Goal: Task Accomplishment & Management: Manage account settings

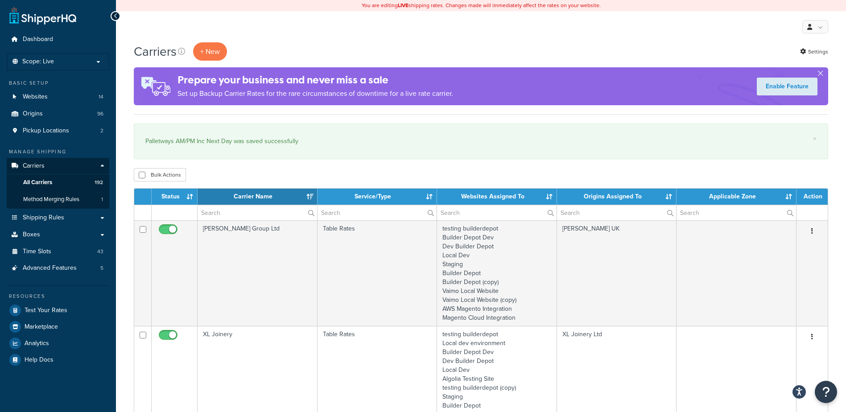
select select "15"
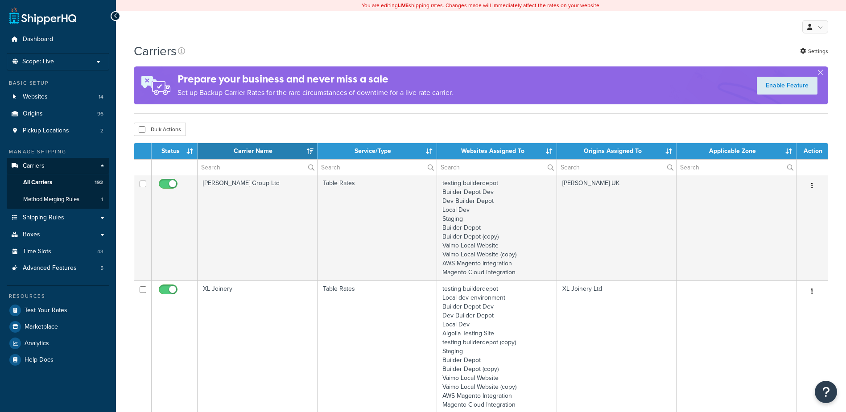
select select "15"
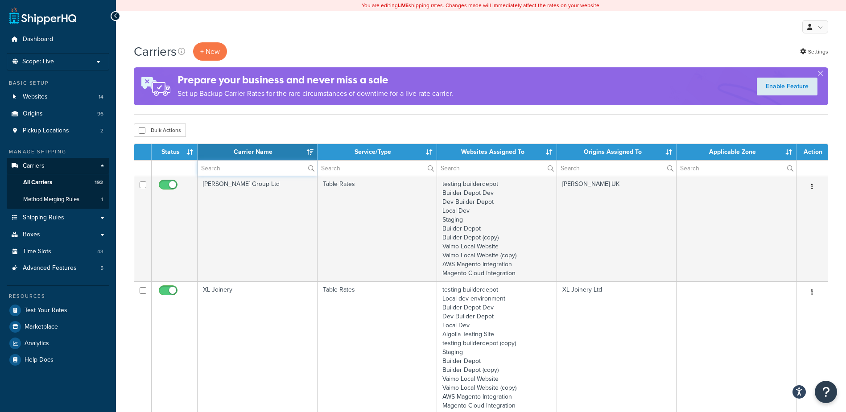
click at [252, 168] on input "text" at bounding box center [258, 168] width 120 height 15
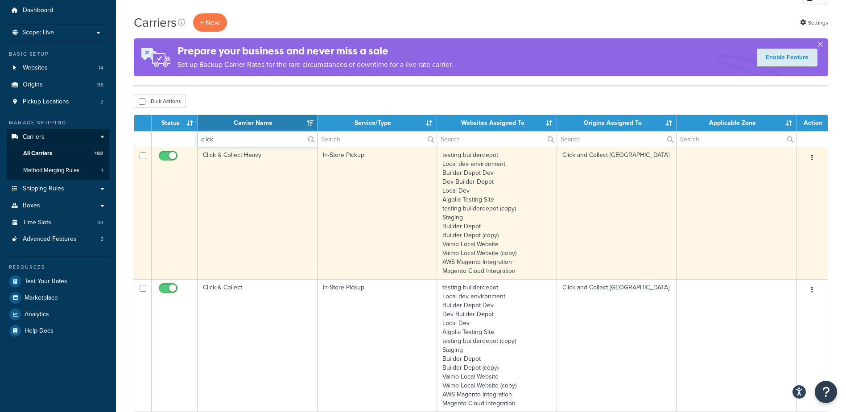
scroll to position [45, 0]
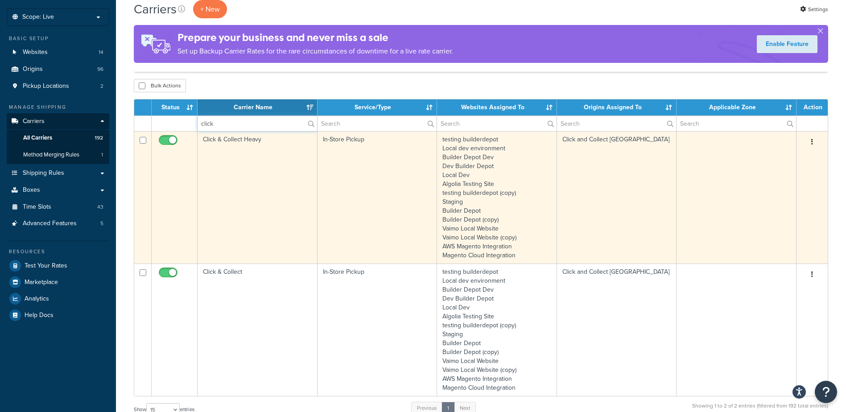
type input "click"
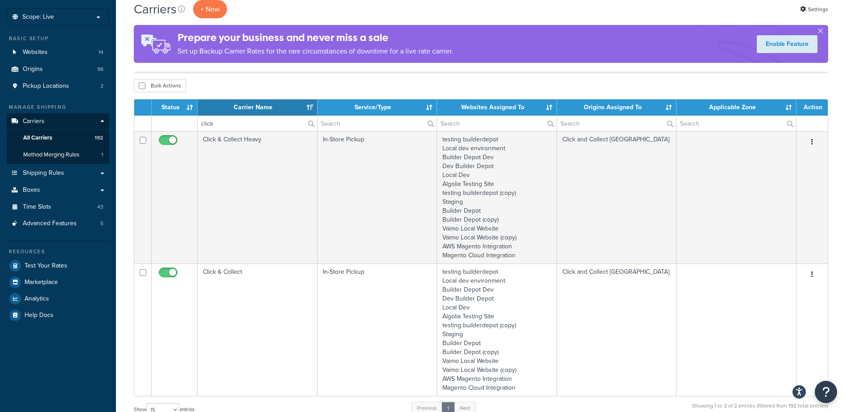
click at [281, 186] on td "Click & Collect Heavy" at bounding box center [258, 197] width 120 height 132
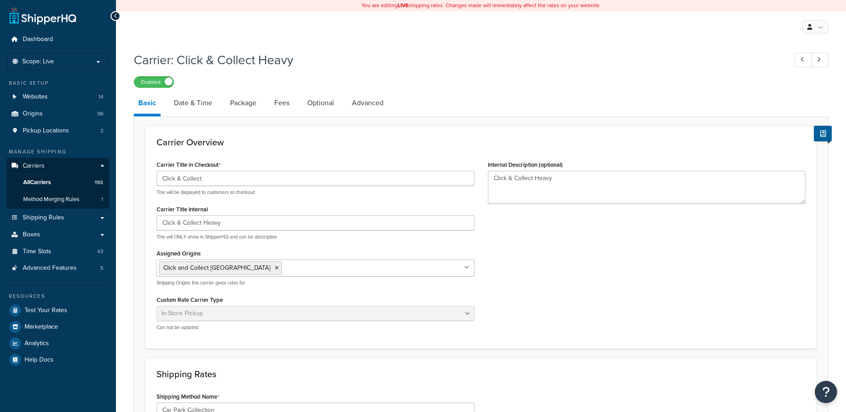
select select "pickup"
click at [42, 250] on span "Time Slots" at bounding box center [37, 252] width 29 height 8
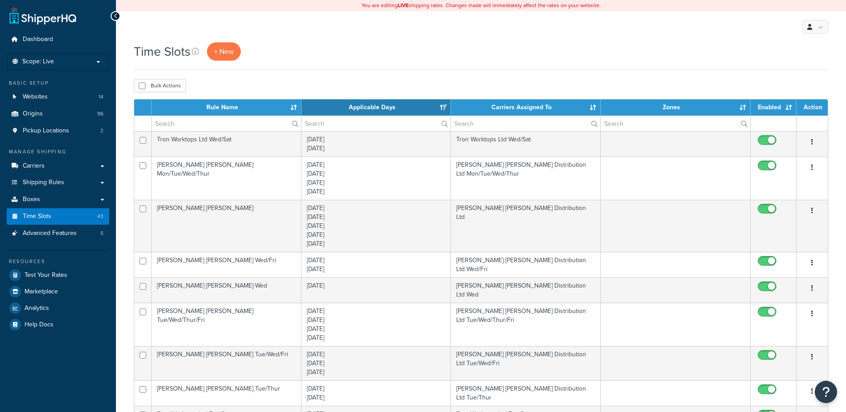
select select "15"
click at [177, 124] on input "text" at bounding box center [226, 123] width 149 height 15
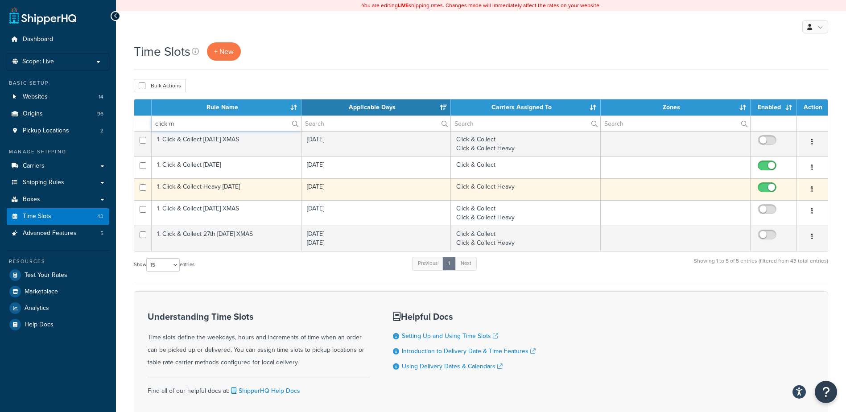
type input "click m"
click at [214, 187] on td "1. Click & Collect Heavy [DATE]" at bounding box center [227, 189] width 150 height 22
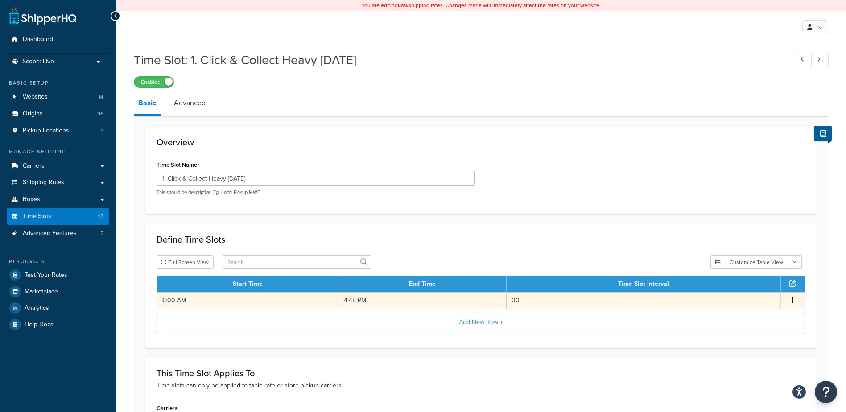
click at [199, 300] on td "6:00 AM" at bounding box center [248, 300] width 182 height 17
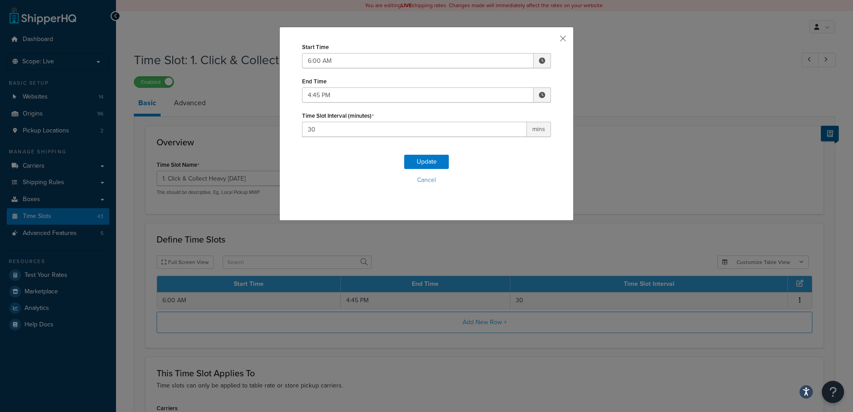
click at [539, 61] on span at bounding box center [542, 61] width 6 height 6
click at [475, 81] on span "▲" at bounding box center [476, 80] width 18 height 18
type input "8:00 AM"
click at [373, 107] on div "Start Time 8:00 AM ▲ 8 ▼ : ▲ 00 ▼ ▲ AM ▼ End Time 4:45 PM ▲ 4 ▼ : ▲ 45 ▼ ▲ PM ▼…" at bounding box center [426, 89] width 249 height 96
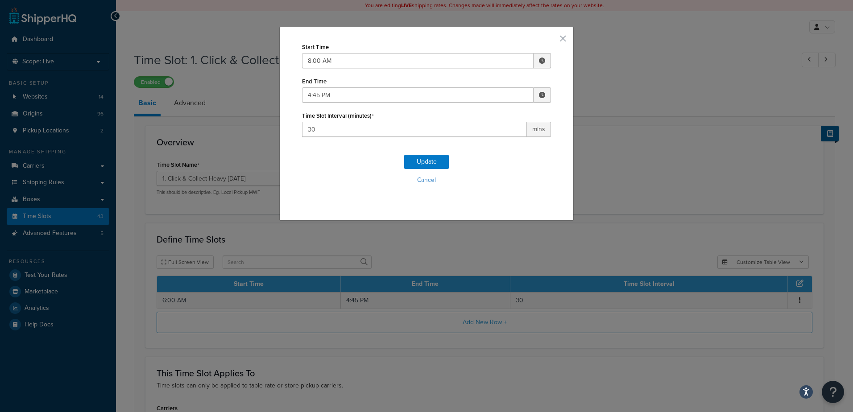
click at [539, 94] on span at bounding box center [542, 95] width 6 height 6
click at [495, 139] on span "▼" at bounding box center [496, 141] width 18 height 18
click at [495, 140] on span "▼" at bounding box center [496, 141] width 18 height 18
click at [495, 139] on span "▼" at bounding box center [496, 141] width 18 height 18
click at [493, 117] on span "▲" at bounding box center [496, 115] width 18 height 18
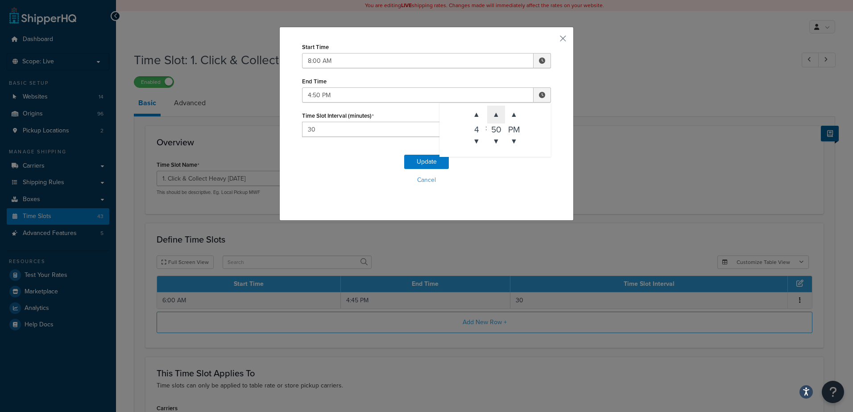
click at [493, 117] on span "▲" at bounding box center [496, 115] width 18 height 18
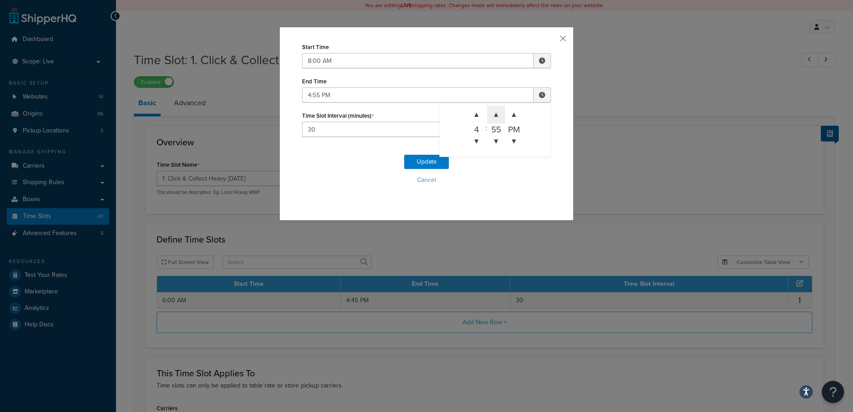
click at [493, 117] on span "▲" at bounding box center [496, 115] width 18 height 18
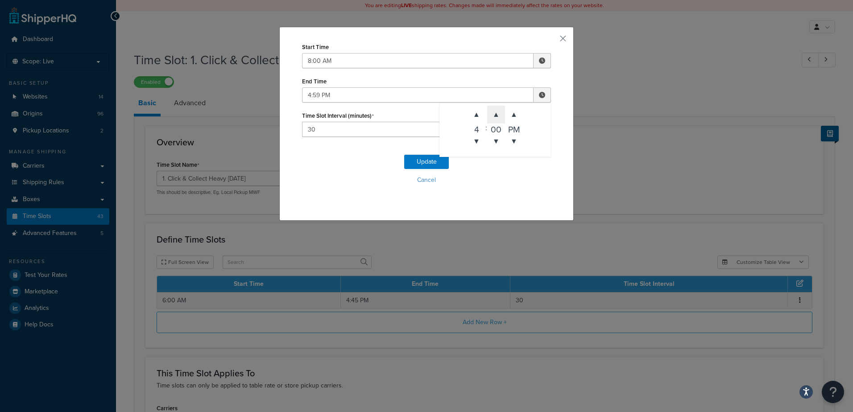
type input "4:00 PM"
click at [501, 183] on button "Cancel" at bounding box center [426, 179] width 249 height 13
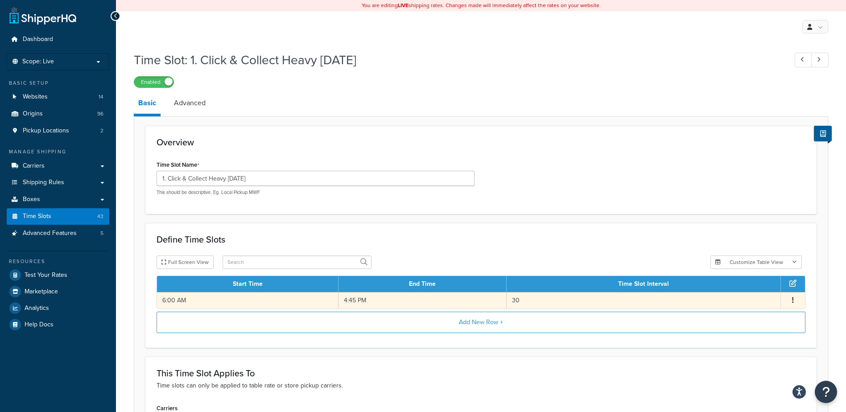
click at [378, 303] on td "4:45 PM" at bounding box center [422, 300] width 168 height 17
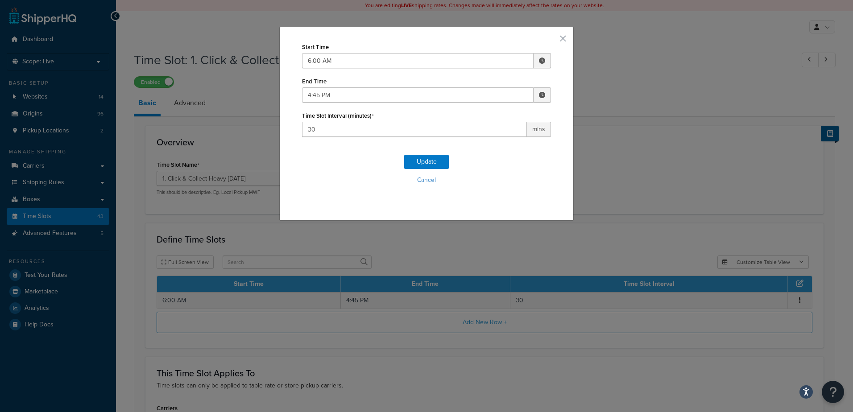
click at [535, 93] on span at bounding box center [541, 94] width 17 height 15
click at [491, 140] on span "▼" at bounding box center [496, 141] width 18 height 18
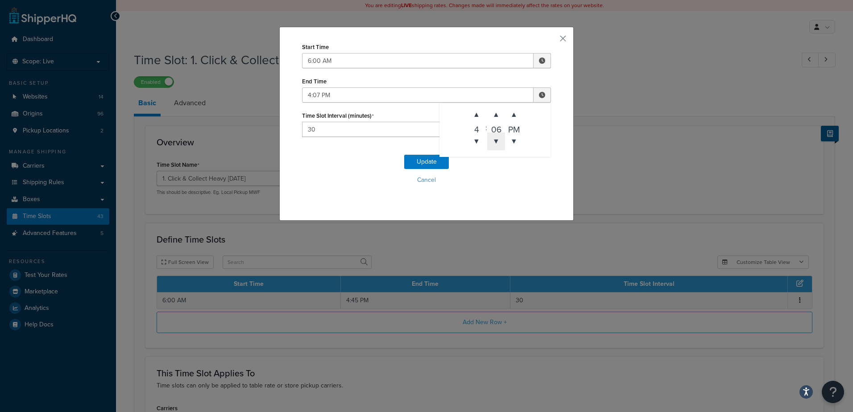
click at [491, 140] on span "▼" at bounding box center [496, 141] width 18 height 18
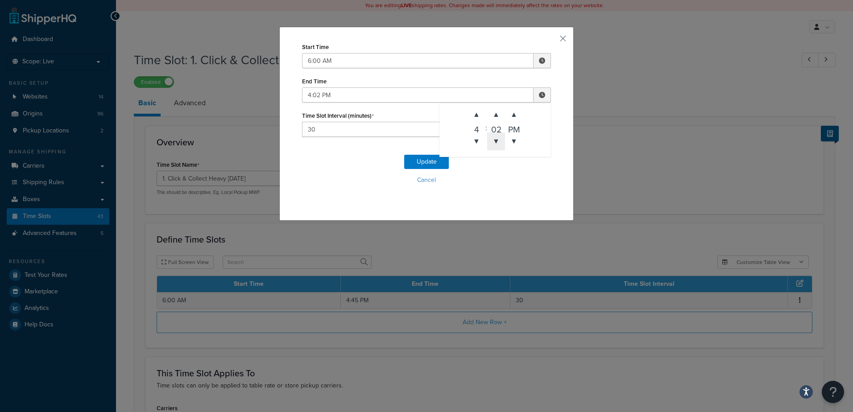
click at [491, 140] on span "▼" at bounding box center [496, 141] width 18 height 18
type input "4:00 PM"
click at [486, 172] on div "Update Cancel" at bounding box center [426, 173] width 249 height 59
click at [421, 159] on button "Update" at bounding box center [426, 162] width 45 height 14
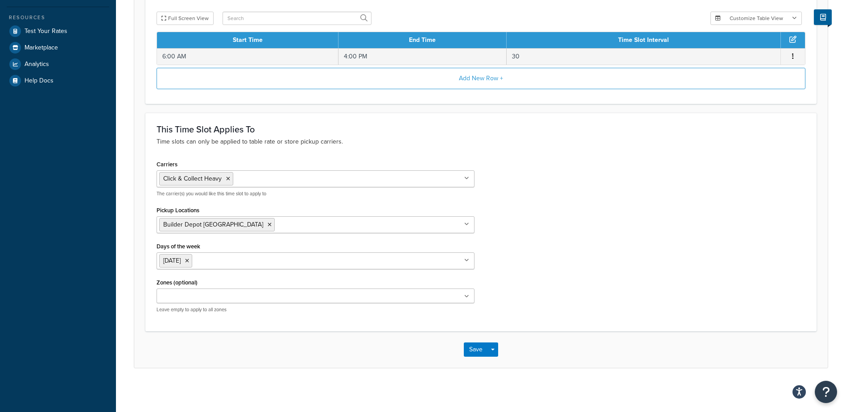
scroll to position [245, 0]
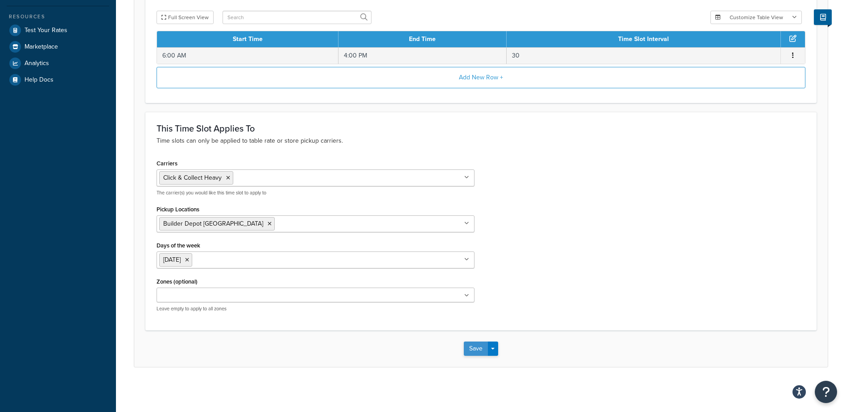
click at [475, 348] on button "Save" at bounding box center [476, 349] width 24 height 14
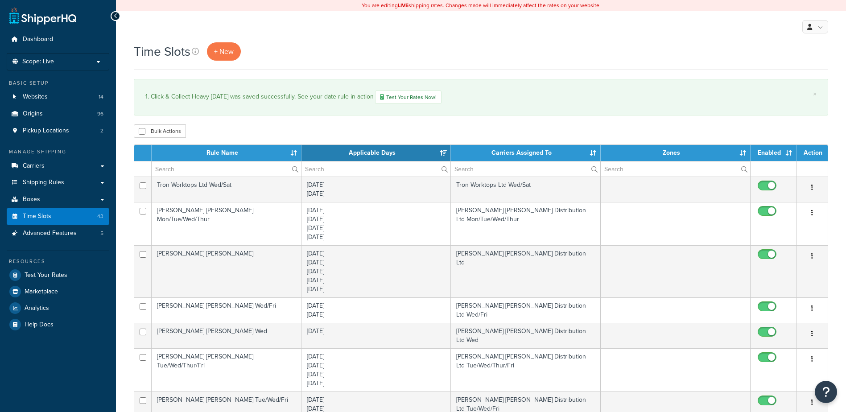
select select "15"
click at [183, 167] on input "text" at bounding box center [226, 168] width 149 height 15
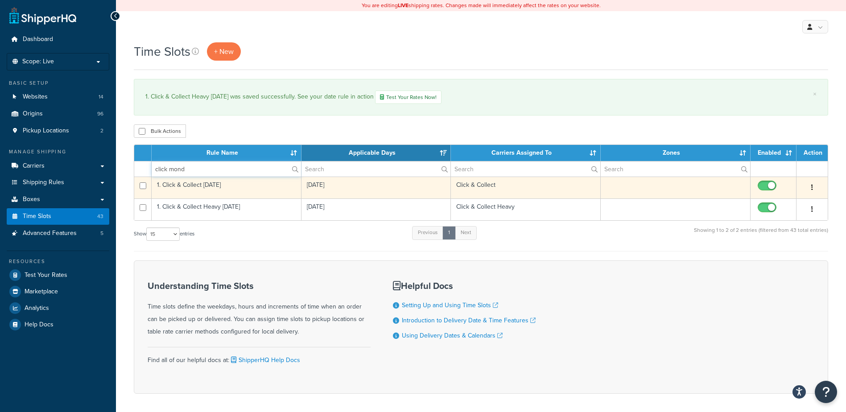
type input "click mond"
click at [231, 186] on td "1. Click & Collect Monday" at bounding box center [227, 188] width 150 height 22
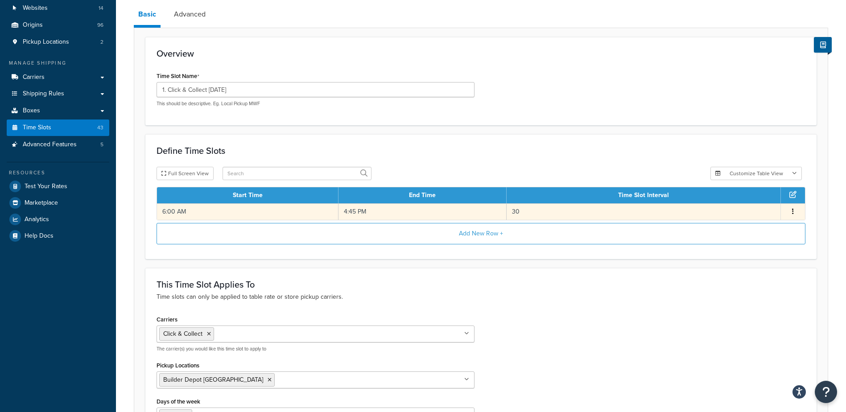
scroll to position [89, 0]
click at [367, 210] on td "4:45 PM" at bounding box center [422, 211] width 168 height 17
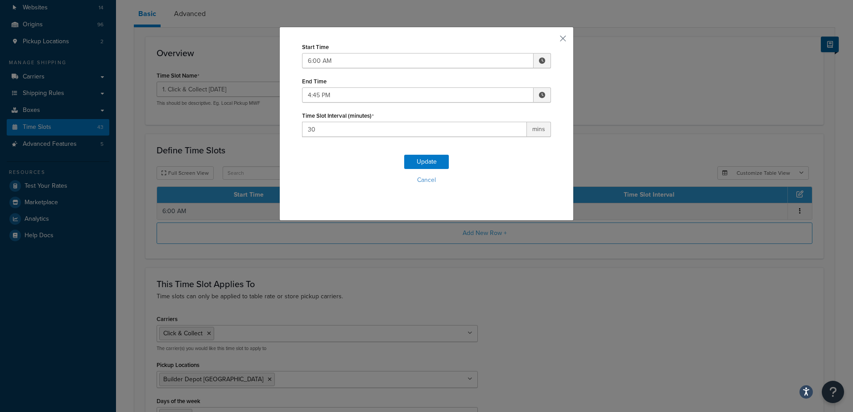
click at [539, 93] on span at bounding box center [542, 95] width 6 height 6
click at [495, 145] on span "▼" at bounding box center [496, 141] width 18 height 18
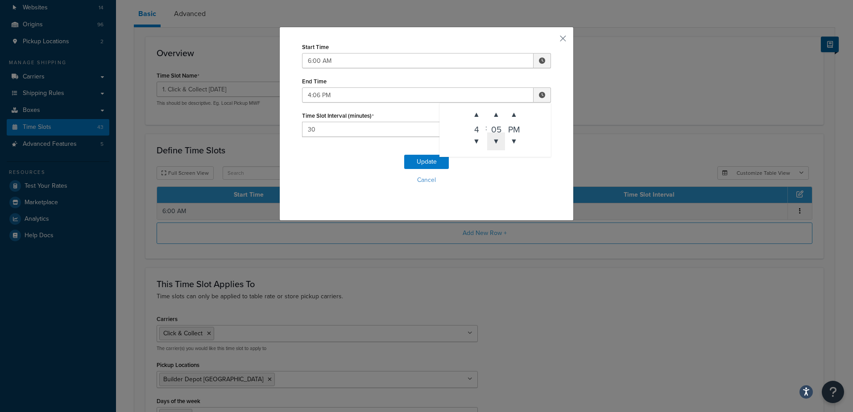
click at [495, 145] on span "▼" at bounding box center [496, 141] width 18 height 18
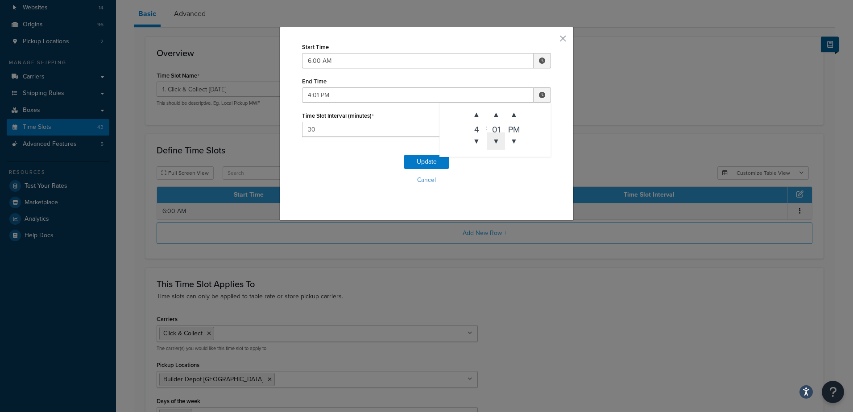
click at [495, 145] on span "▼" at bounding box center [496, 141] width 18 height 18
type input "4:00 PM"
click at [492, 188] on div "Update Cancel" at bounding box center [426, 173] width 249 height 59
click at [534, 61] on span at bounding box center [541, 60] width 17 height 15
click at [473, 83] on span "▲" at bounding box center [476, 80] width 18 height 18
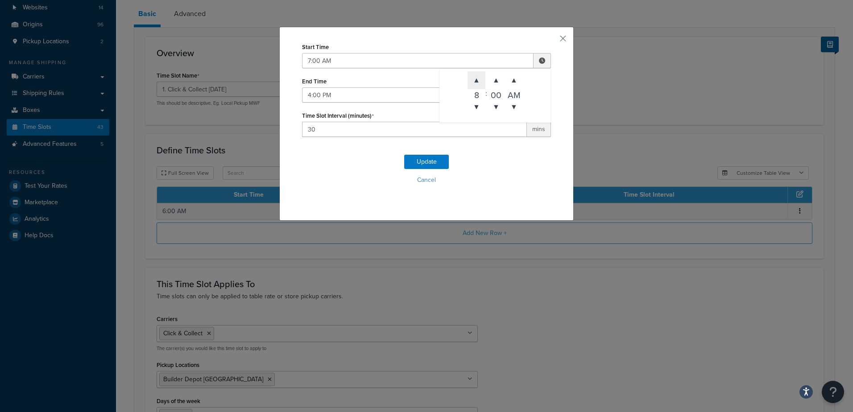
click at [473, 83] on span "▲" at bounding box center [476, 80] width 18 height 18
type input "8:00 AM"
click at [489, 169] on div "Update Cancel" at bounding box center [426, 173] width 249 height 59
click at [425, 164] on button "Update" at bounding box center [426, 162] width 45 height 14
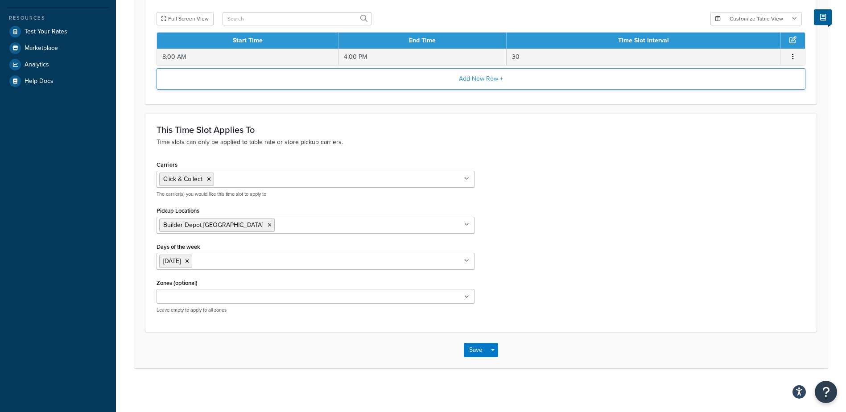
scroll to position [245, 0]
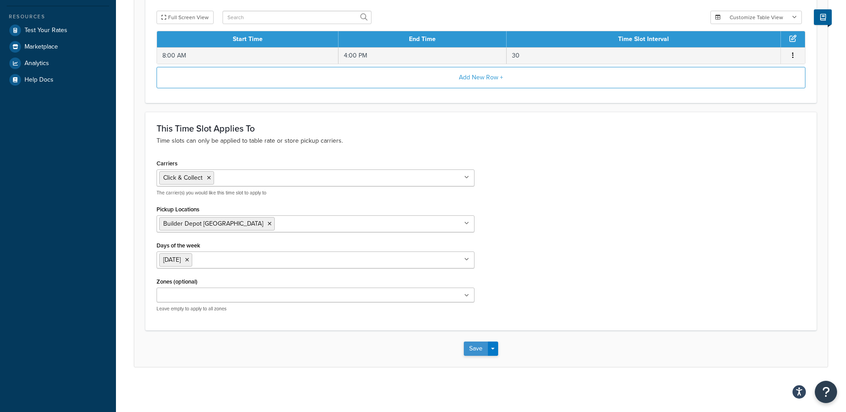
click at [475, 351] on button "Save" at bounding box center [476, 349] width 24 height 14
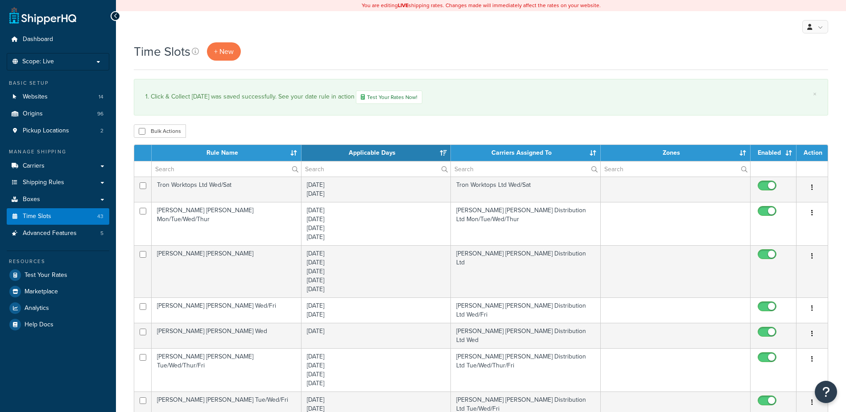
select select "15"
click at [202, 171] on input "text" at bounding box center [226, 168] width 149 height 15
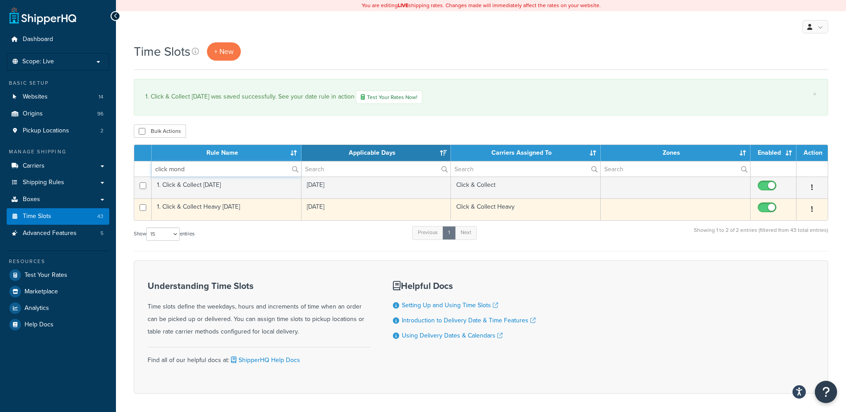
type input "click mond"
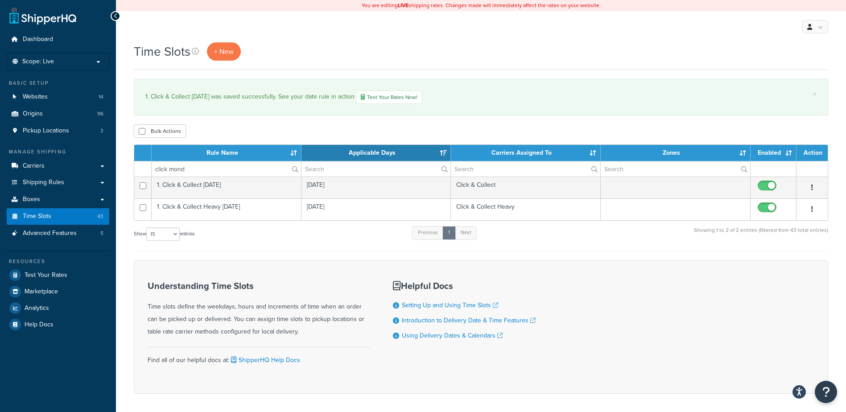
click at [259, 211] on td "1. Click & Collect Heavy Monday" at bounding box center [227, 209] width 150 height 22
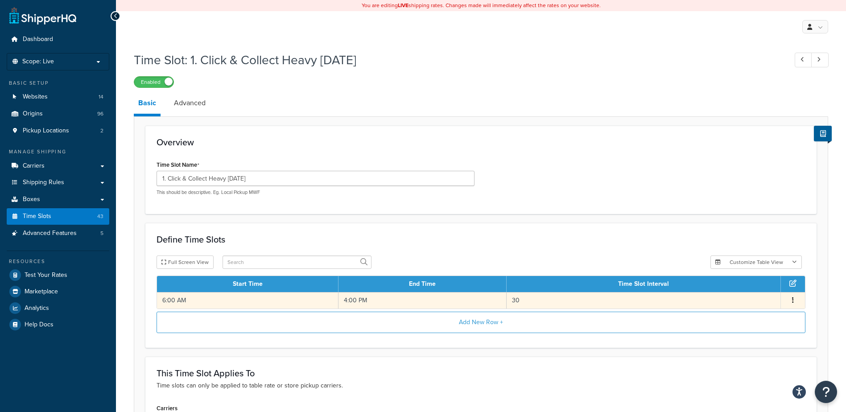
click at [206, 301] on td "6:00 AM" at bounding box center [248, 300] width 182 height 17
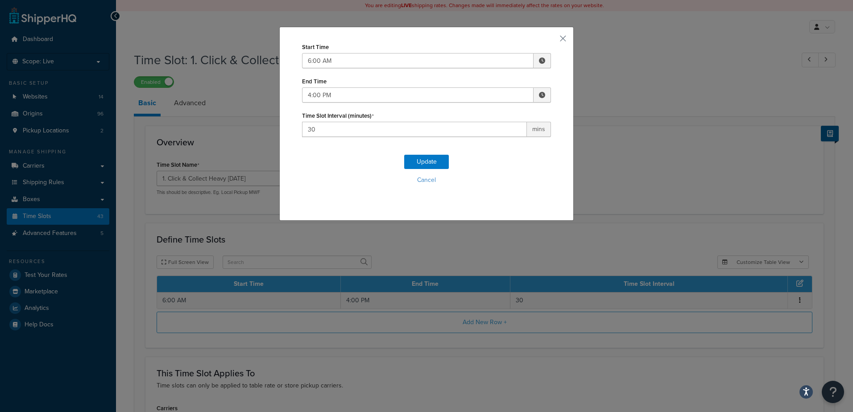
click at [539, 60] on span at bounding box center [542, 61] width 6 height 6
click at [474, 103] on span "▼" at bounding box center [476, 107] width 18 height 18
click at [470, 76] on span "▲" at bounding box center [476, 80] width 18 height 18
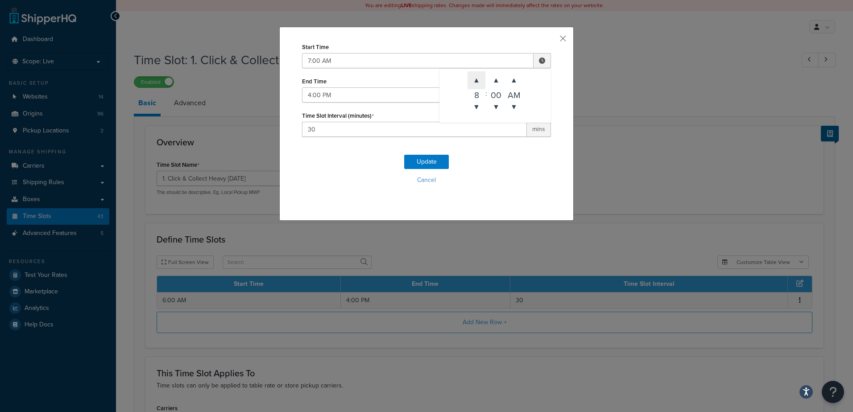
type input "8:00 AM"
click at [486, 170] on div "Update Cancel" at bounding box center [426, 173] width 249 height 59
click at [428, 162] on button "Update" at bounding box center [426, 162] width 45 height 14
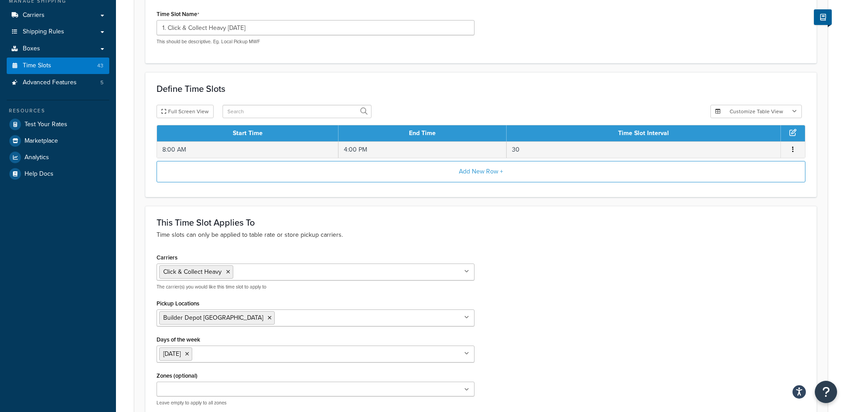
scroll to position [245, 0]
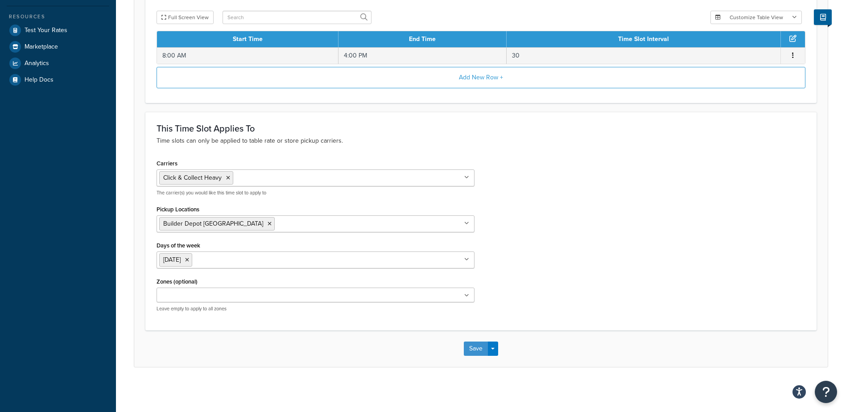
click at [473, 346] on button "Save" at bounding box center [476, 349] width 24 height 14
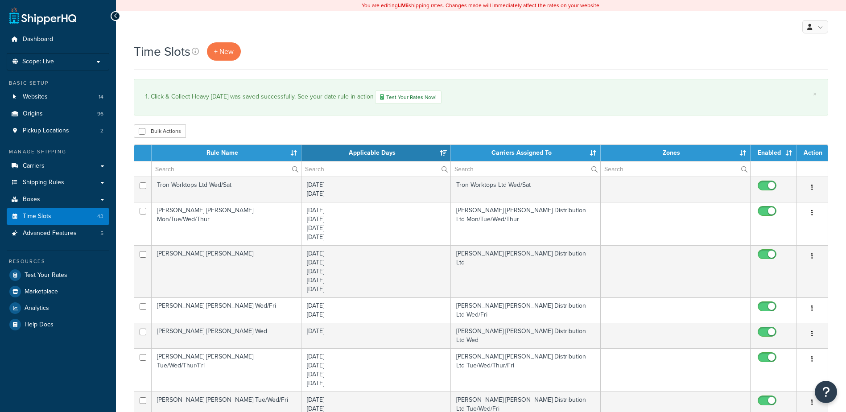
select select "15"
click at [190, 169] on input "text" at bounding box center [226, 168] width 149 height 15
click at [39, 169] on span "Carriers" at bounding box center [34, 166] width 22 height 8
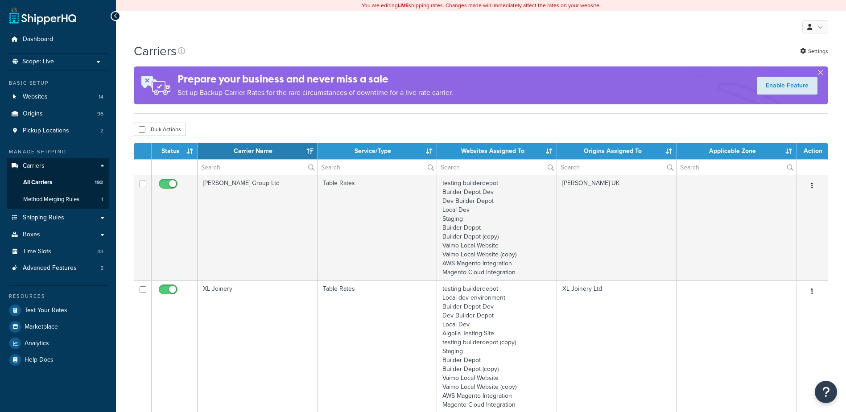
select select "15"
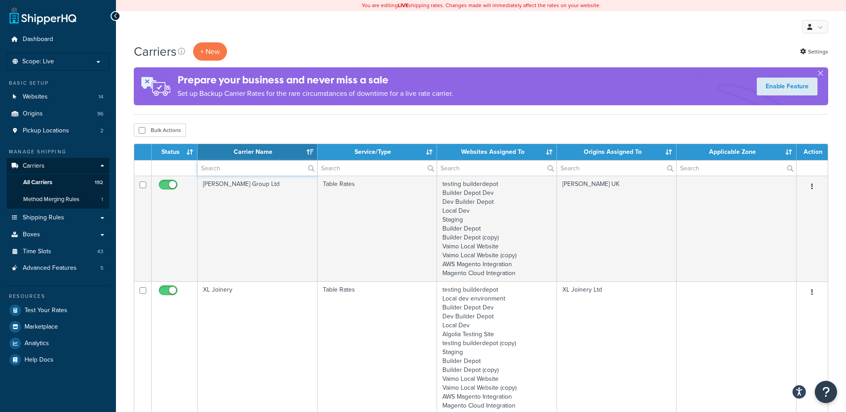
click at [213, 171] on input "text" at bounding box center [258, 168] width 120 height 15
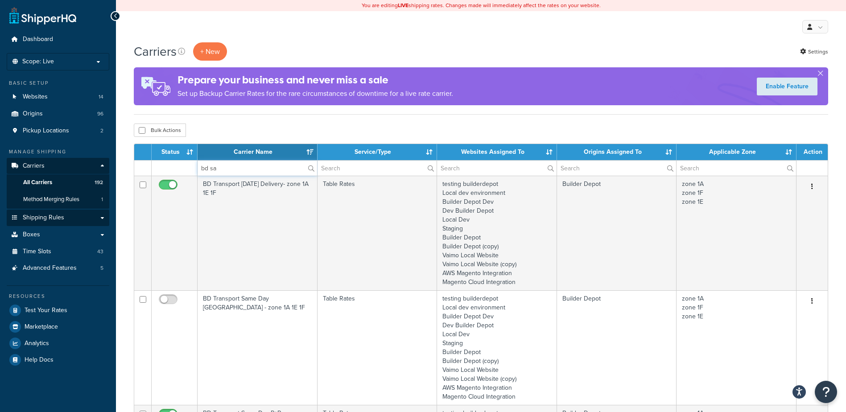
type input "bd sa"
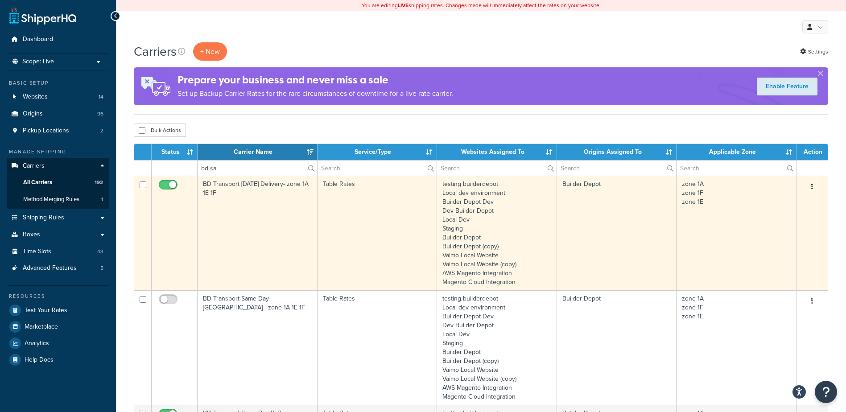
click at [169, 185] on input "checkbox" at bounding box center [169, 187] width 25 height 11
checkbox input "false"
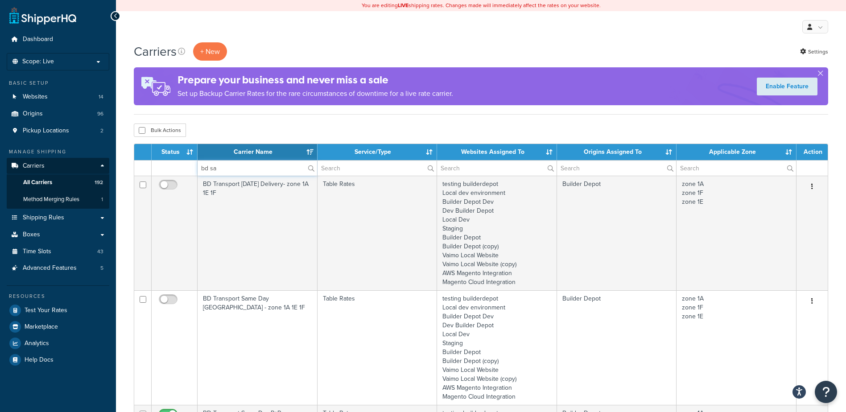
drag, startPoint x: 223, startPoint y: 168, endPoint x: 177, endPoint y: 160, distance: 47.5
click at [177, 160] on table "Status Carrier Name Service/Type Websites Assigned To Origins Assigned To Appli…" at bounding box center [481, 398] width 694 height 509
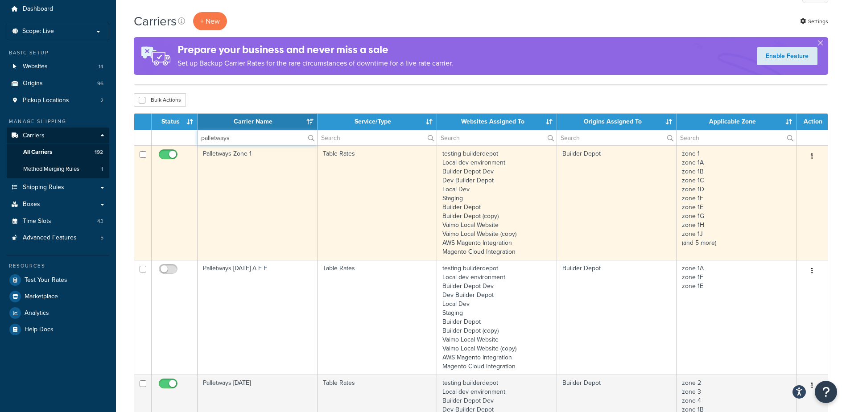
scroll to position [89, 0]
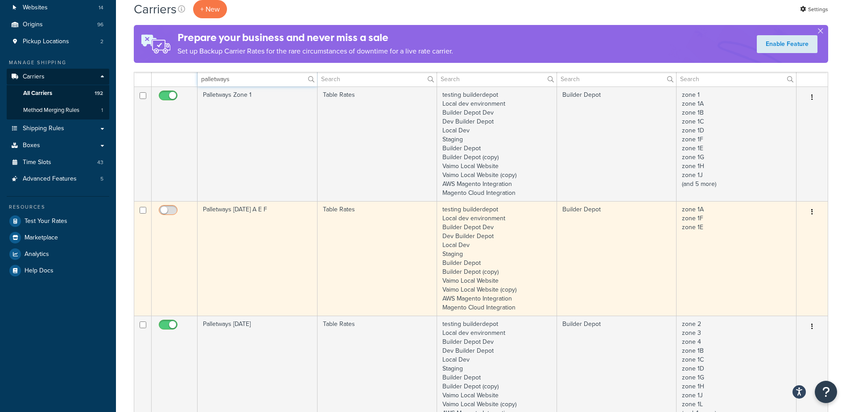
type input "palletways"
click at [168, 210] on input "checkbox" at bounding box center [169, 212] width 25 height 11
checkbox input "true"
click at [274, 230] on td "Palletways Saturday A E F" at bounding box center [258, 258] width 120 height 115
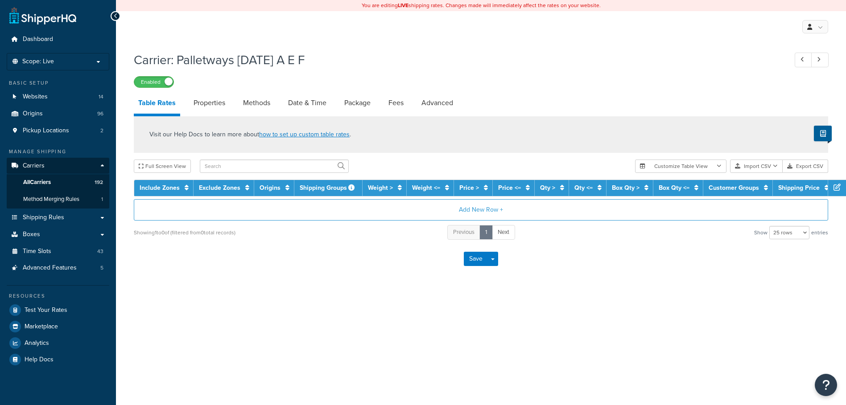
select select "25"
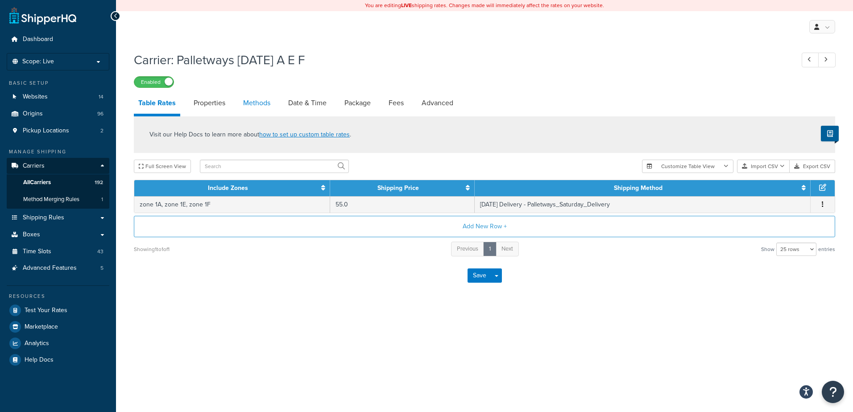
click at [250, 106] on link "Methods" at bounding box center [257, 102] width 36 height 21
select select "25"
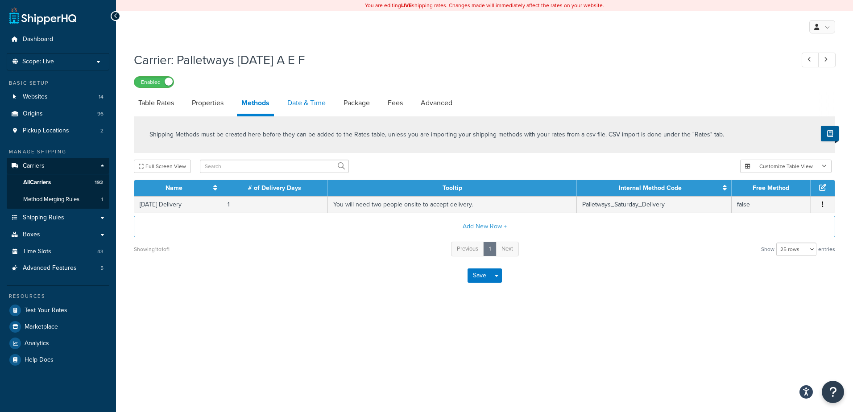
click at [293, 102] on link "Date & Time" at bounding box center [306, 102] width 47 height 21
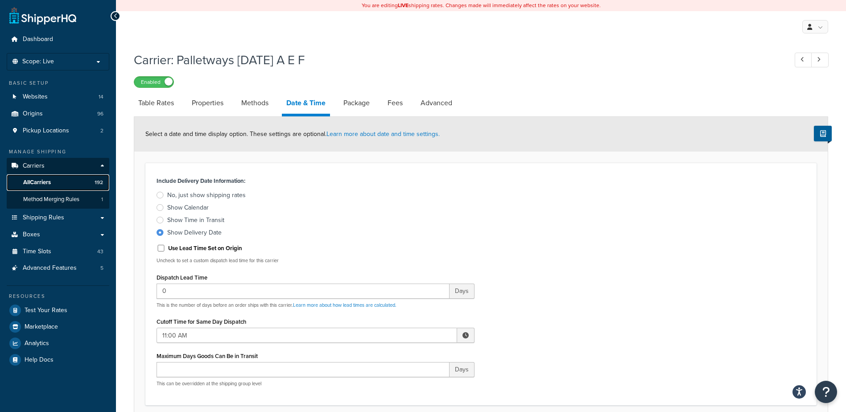
click at [40, 182] on span "All Carriers" at bounding box center [37, 183] width 28 height 8
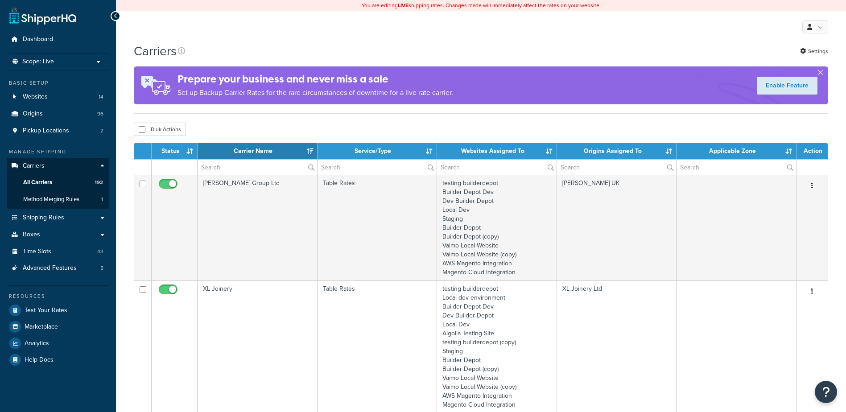
select select "15"
